Goal: Find specific page/section: Find specific page/section

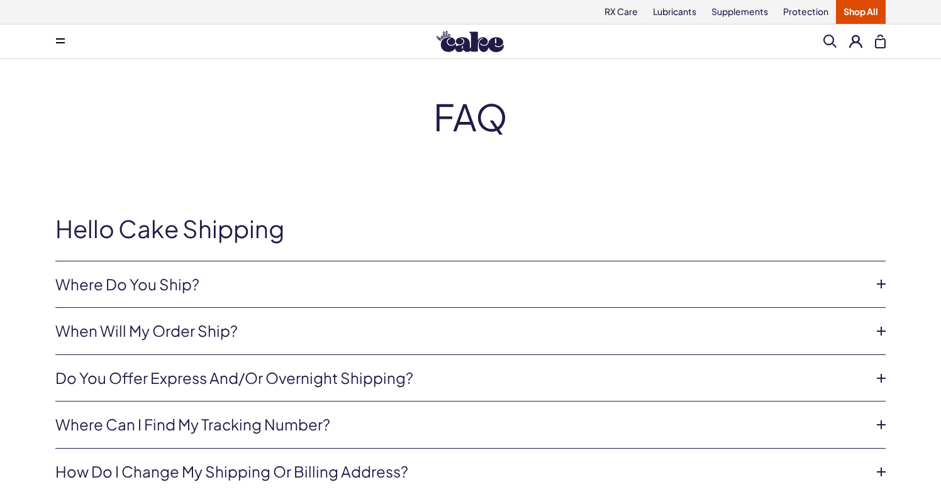
click at [489, 42] on img at bounding box center [469, 41] width 67 height 21
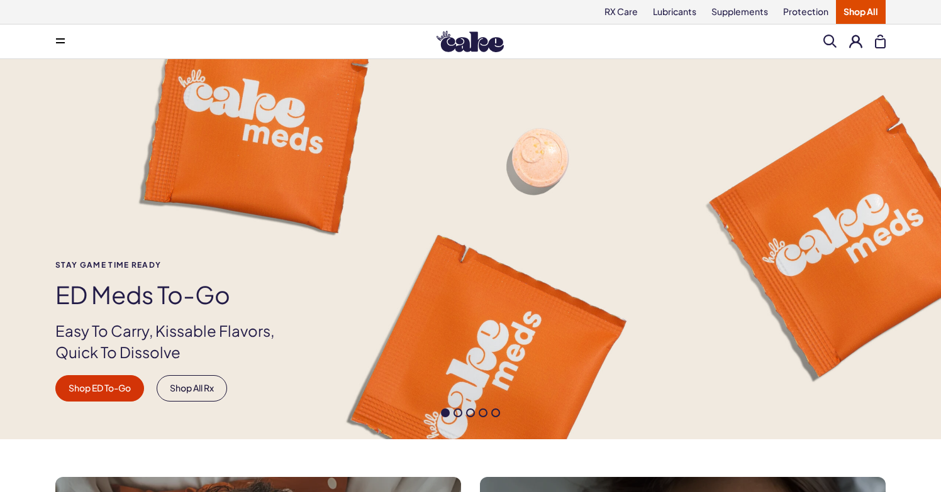
click at [62, 34] on button at bounding box center [60, 41] width 25 height 25
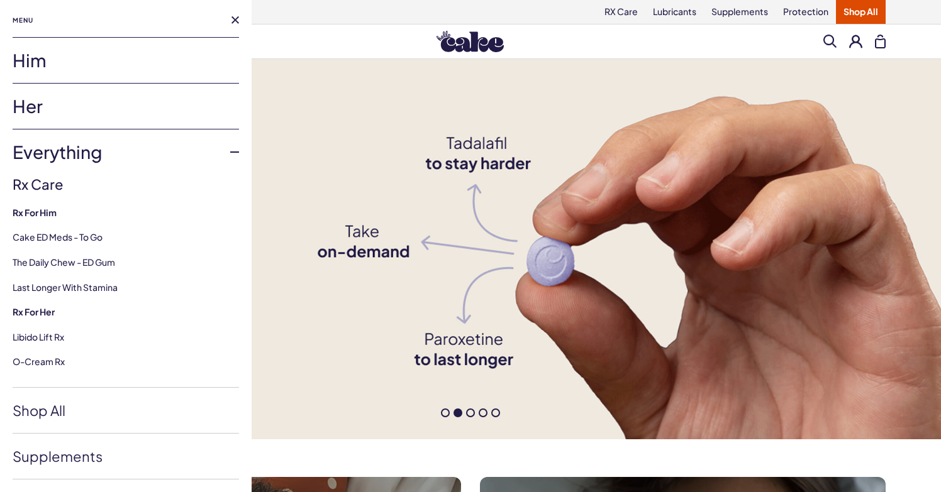
click at [82, 95] on link "Her" at bounding box center [126, 106] width 226 height 45
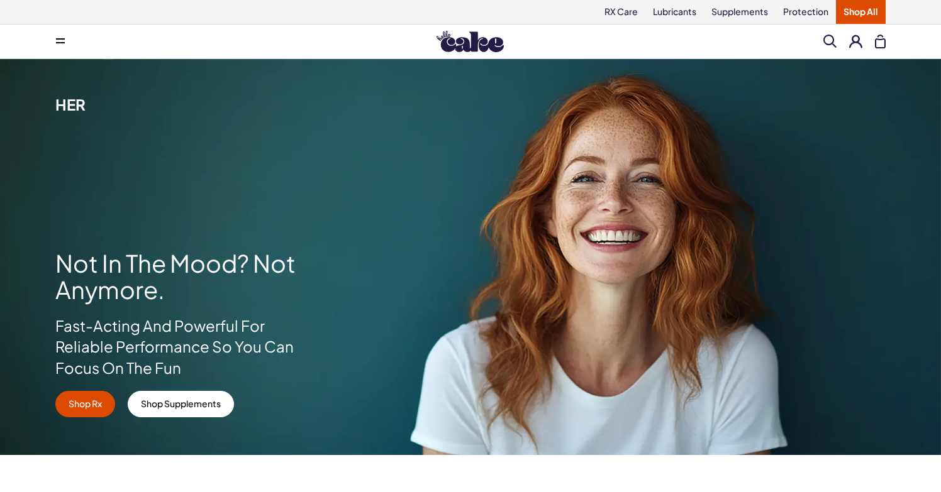
click at [62, 44] on span at bounding box center [60, 41] width 9 height 6
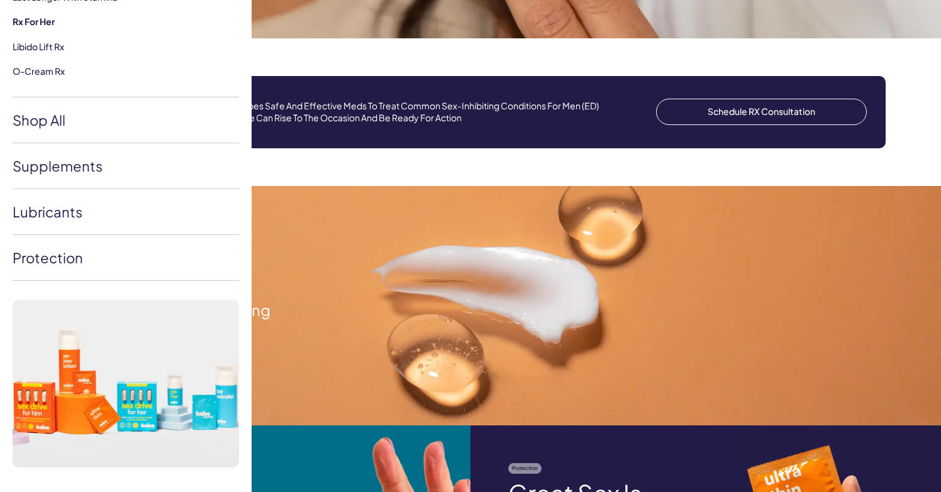
scroll to position [1404, 0]
